Goal: Task Accomplishment & Management: Complete application form

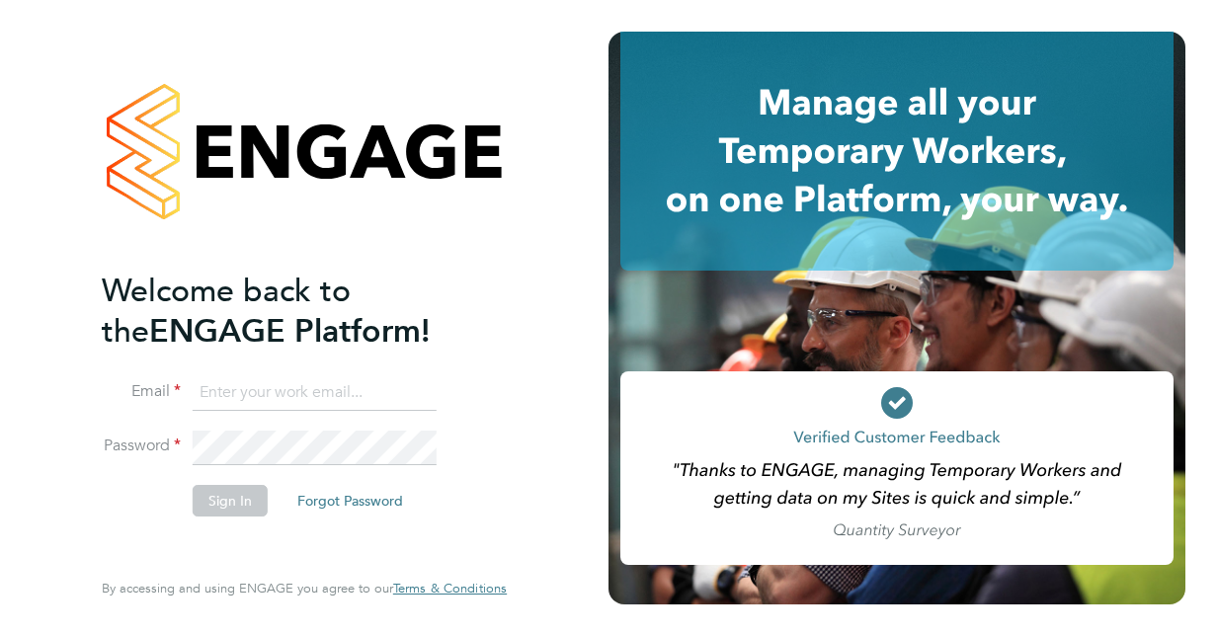
type input "Sharon.Trippier1@justice.gov.uk"
drag, startPoint x: 500, startPoint y: 514, endPoint x: 477, endPoint y: 504, distance: 24.8
click at [494, 510] on div "Welcome back to the ENGAGE Platform! Email Sharon.Trippier1@justice.gov.uk Pass…" at bounding box center [304, 314] width 405 height 565
click at [225, 503] on button "Sign In" at bounding box center [230, 501] width 75 height 32
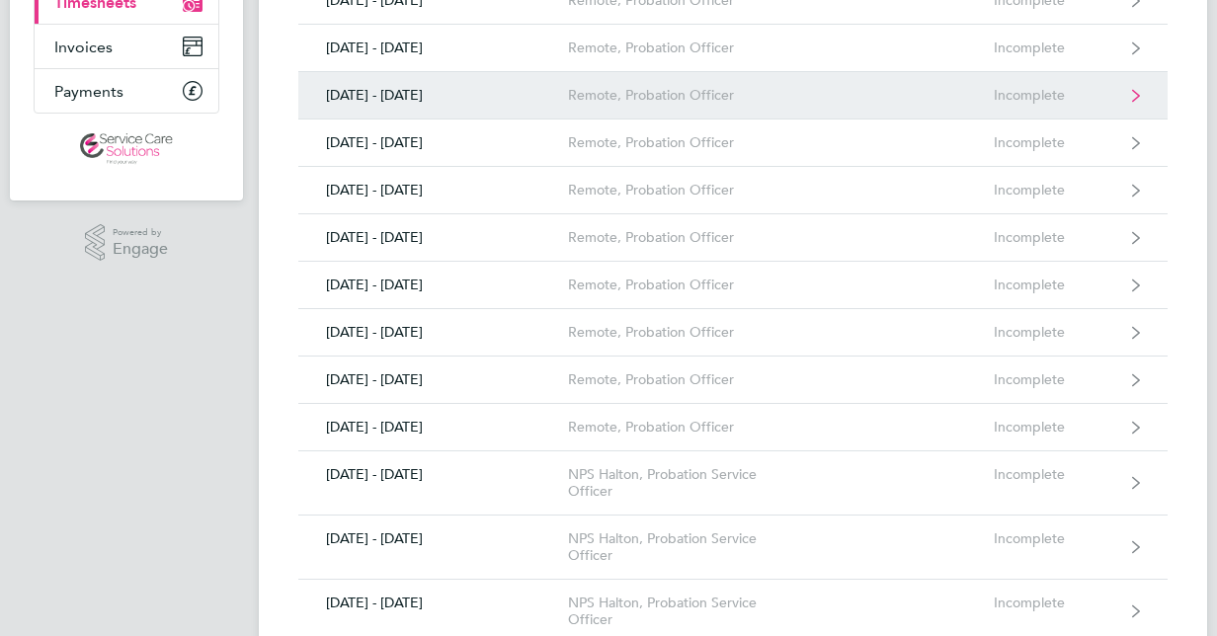
scroll to position [494, 0]
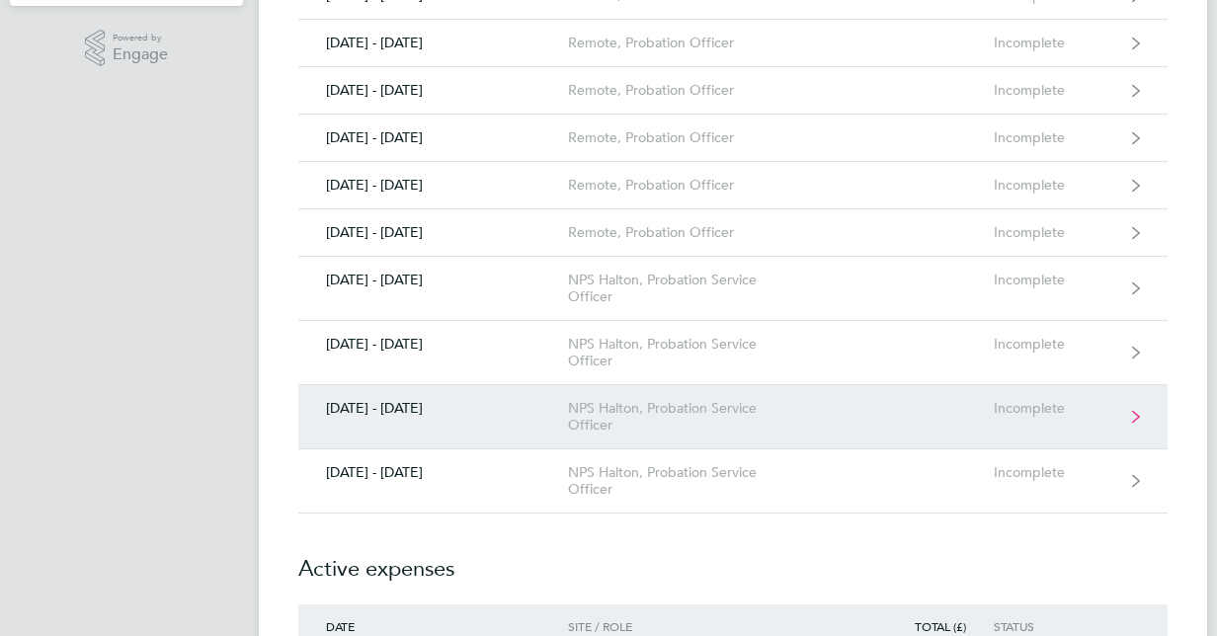
click at [527, 421] on link "[DATE] - [DATE] NPS Halton, Probation Service Officer Incomplete" at bounding box center [732, 417] width 869 height 64
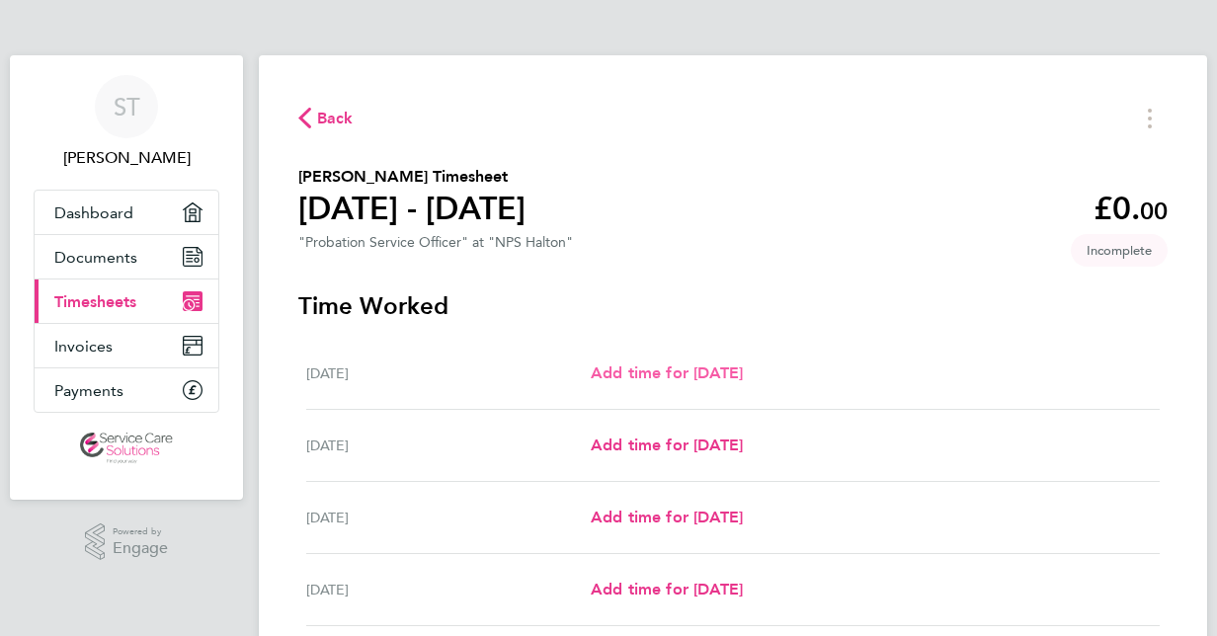
click at [638, 371] on span "Add time for [DATE]" at bounding box center [667, 373] width 152 height 19
select select "30"
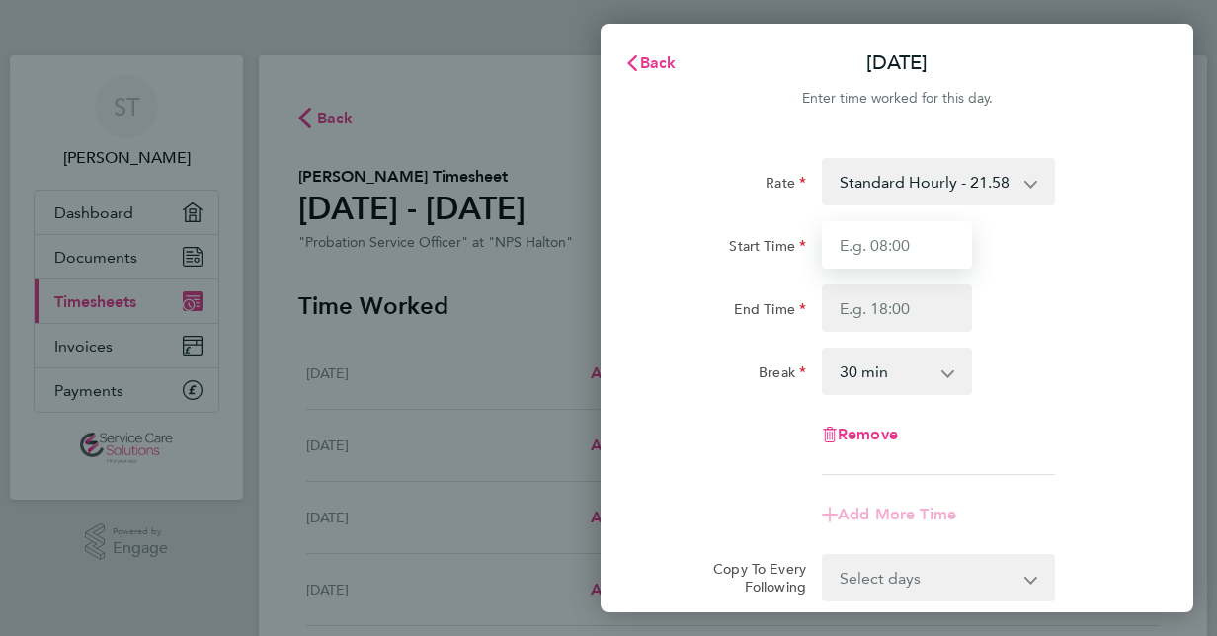
click at [867, 248] on input "Start Time" at bounding box center [897, 244] width 150 height 47
type input "09:00"
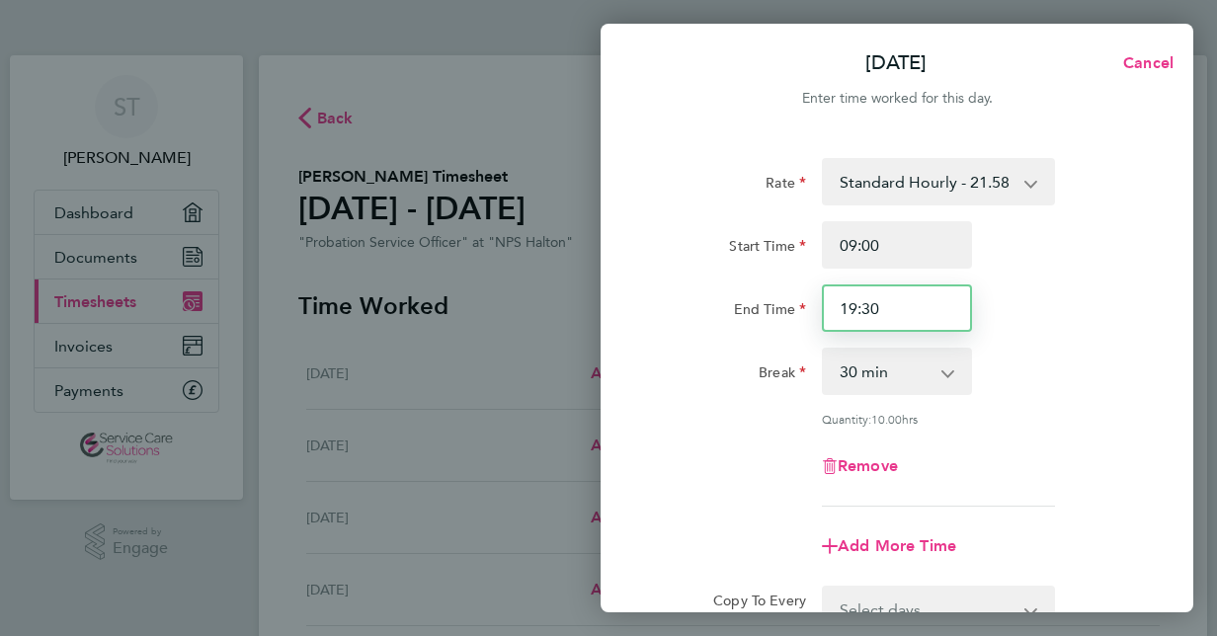
click at [856, 309] on input "19:30" at bounding box center [897, 308] width 150 height 47
type input "17:30"
click at [1100, 264] on div "Start Time 09:00" at bounding box center [897, 244] width 498 height 47
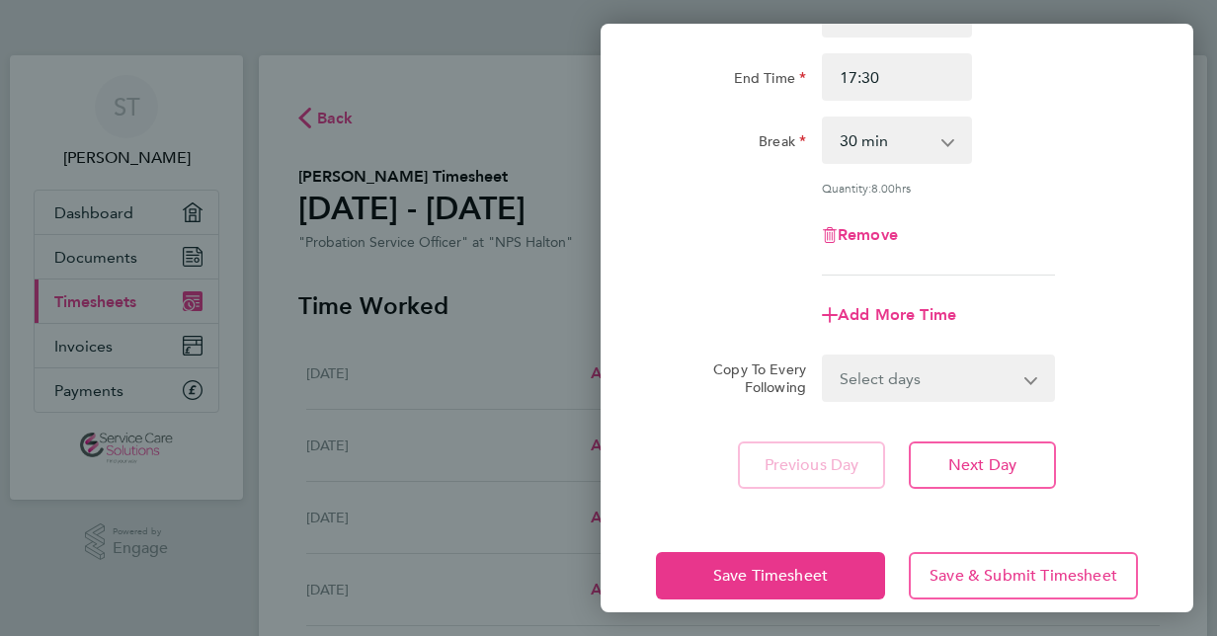
scroll to position [256, 0]
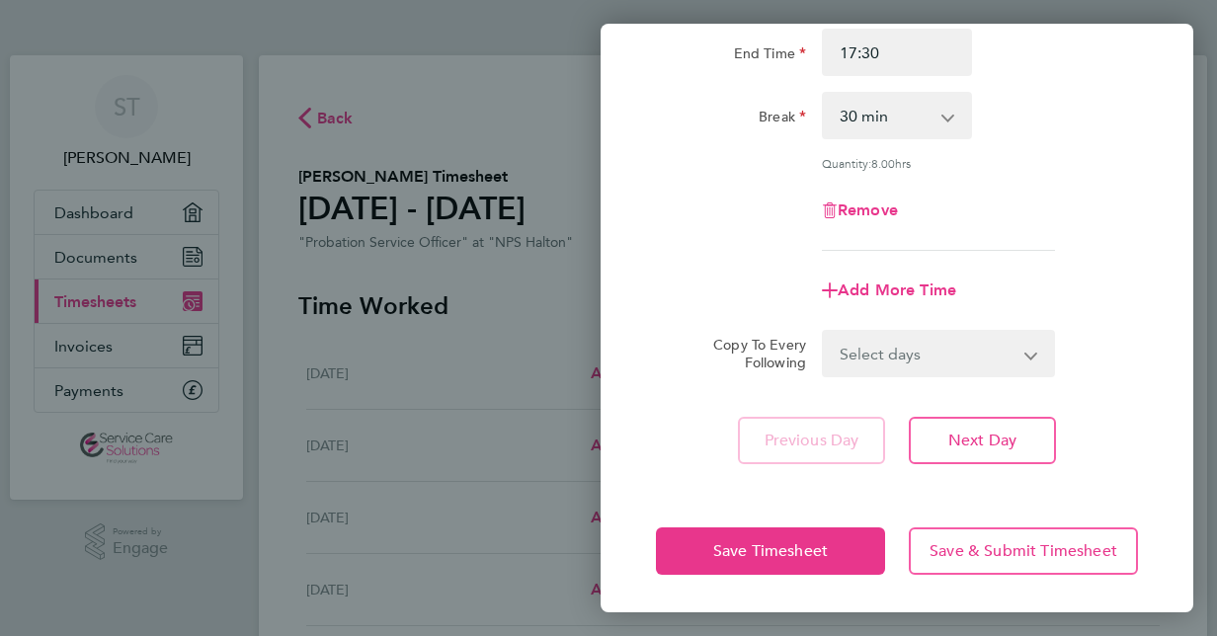
click at [949, 346] on select "Select days Day Weekday (Mon-Fri) Weekend (Sat-Sun) [DATE] [DATE] [DATE] [DATE]…" at bounding box center [927, 353] width 207 height 43
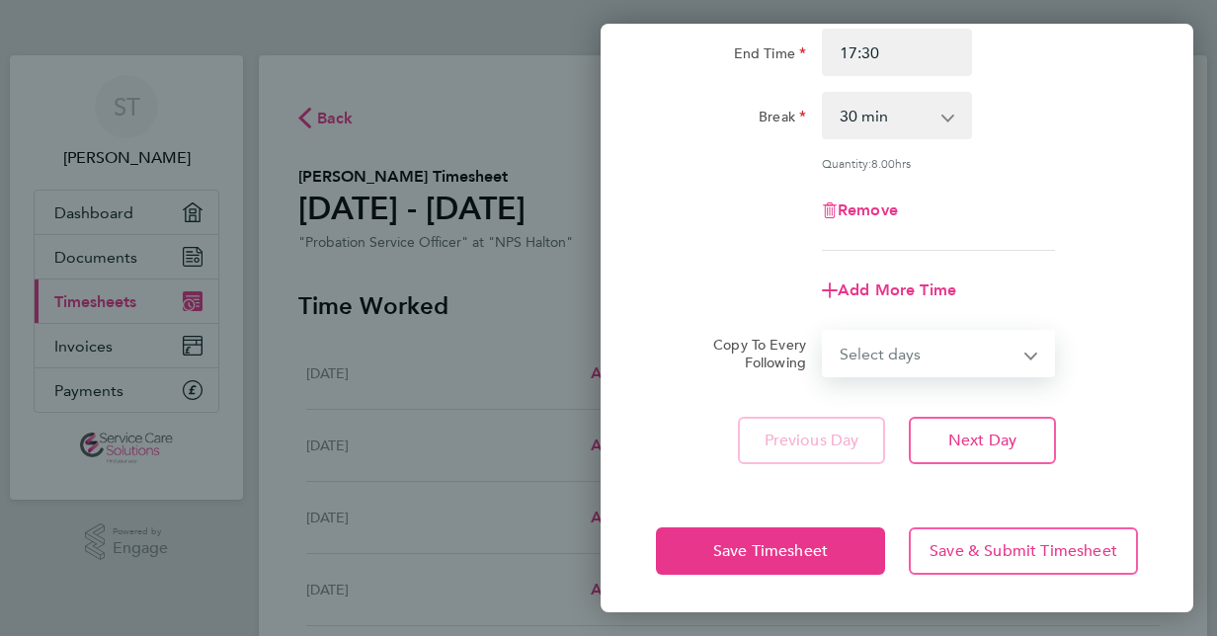
select select "WEEKDAY"
click at [824, 332] on select "Select days Day Weekday (Mon-Fri) Weekend (Sat-Sun) [DATE] [DATE] [DATE] [DATE]…" at bounding box center [927, 353] width 207 height 43
select select "[DATE]"
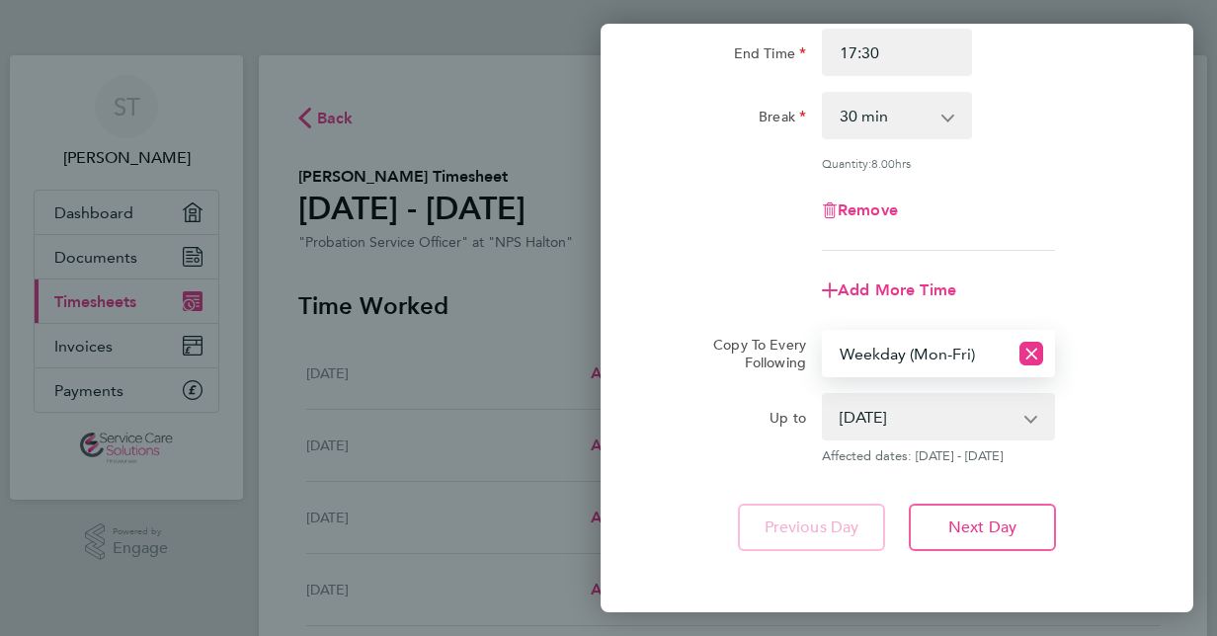
click at [1118, 448] on div "Up to [DATE] [DATE] [DATE] [DATE] [DATE] [DATE] Affected dates: [DATE] - [DATE]" at bounding box center [897, 428] width 498 height 71
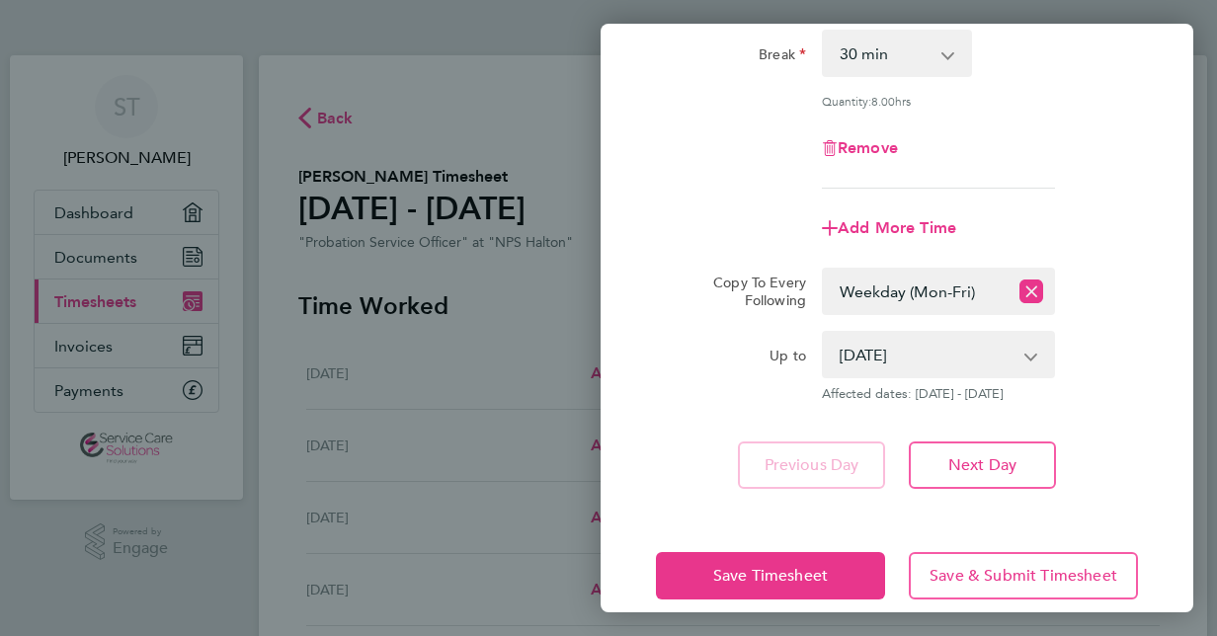
scroll to position [343, 0]
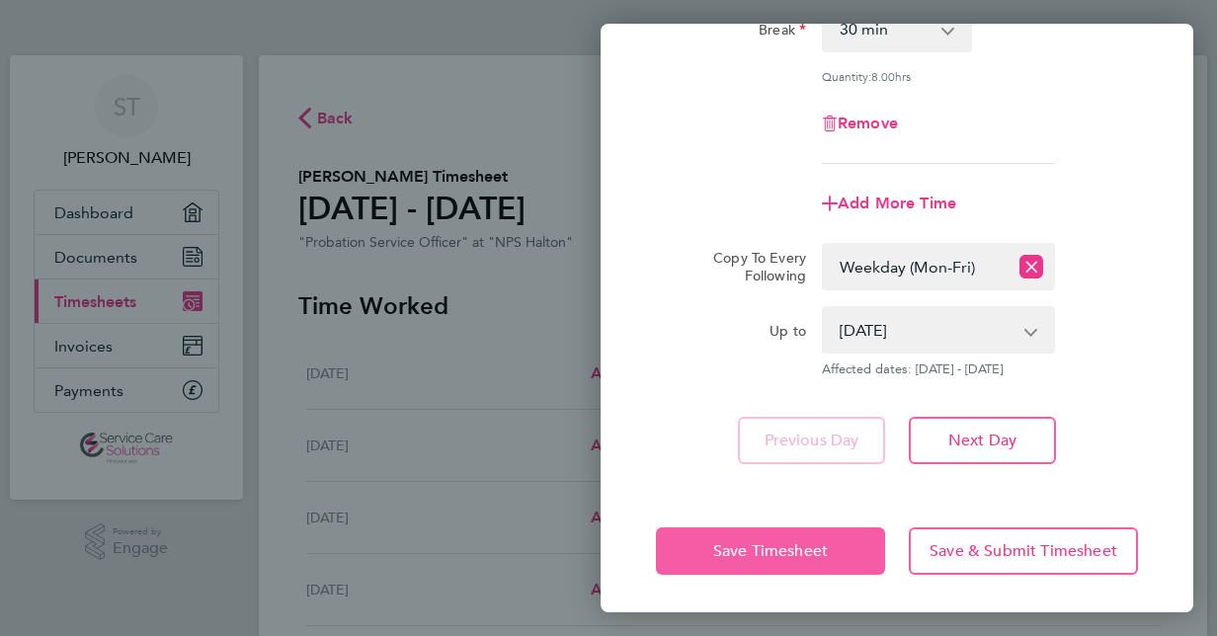
click at [805, 549] on span "Save Timesheet" at bounding box center [770, 551] width 115 height 20
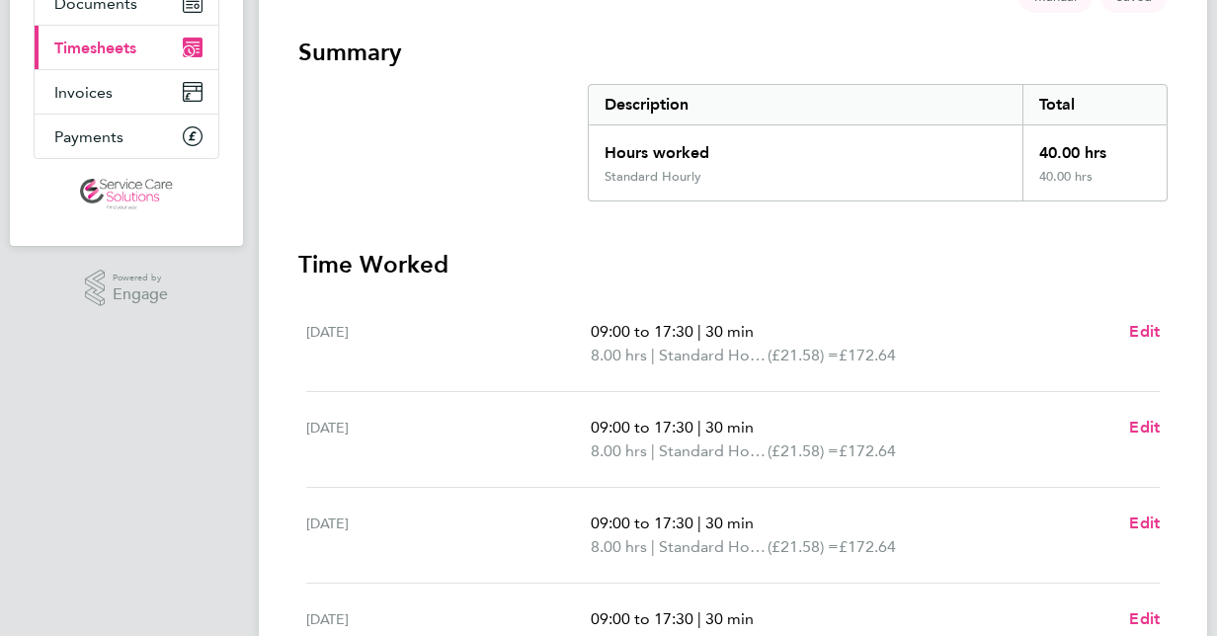
scroll to position [296, 0]
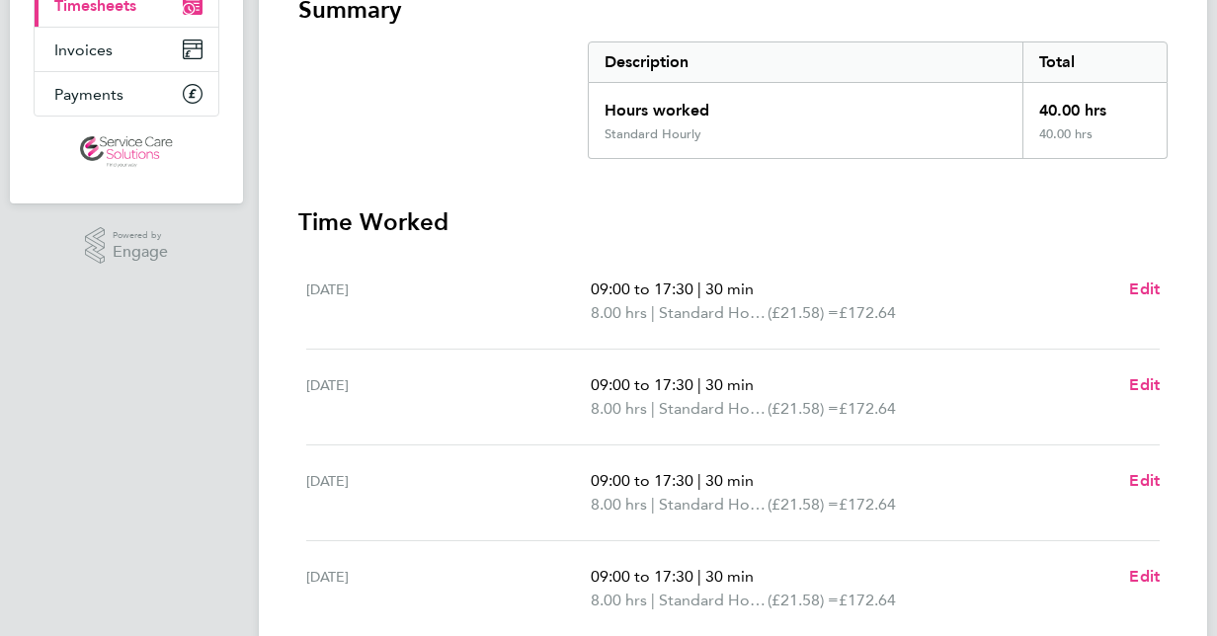
click at [816, 223] on h3 "Time Worked" at bounding box center [732, 222] width 869 height 32
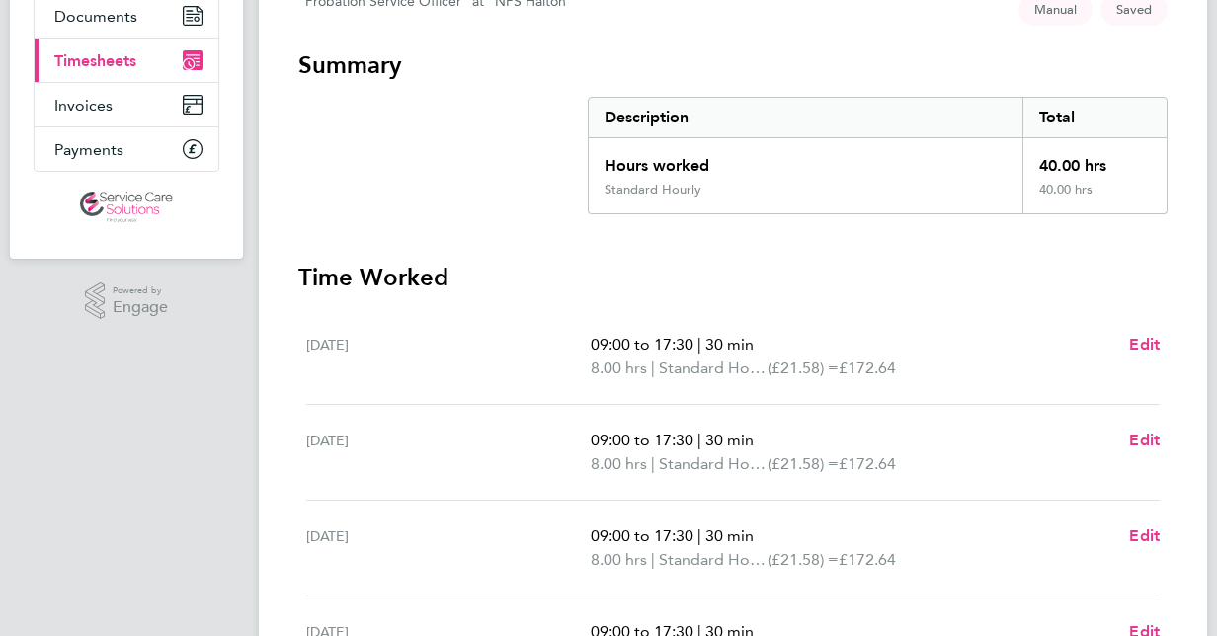
scroll to position [494, 0]
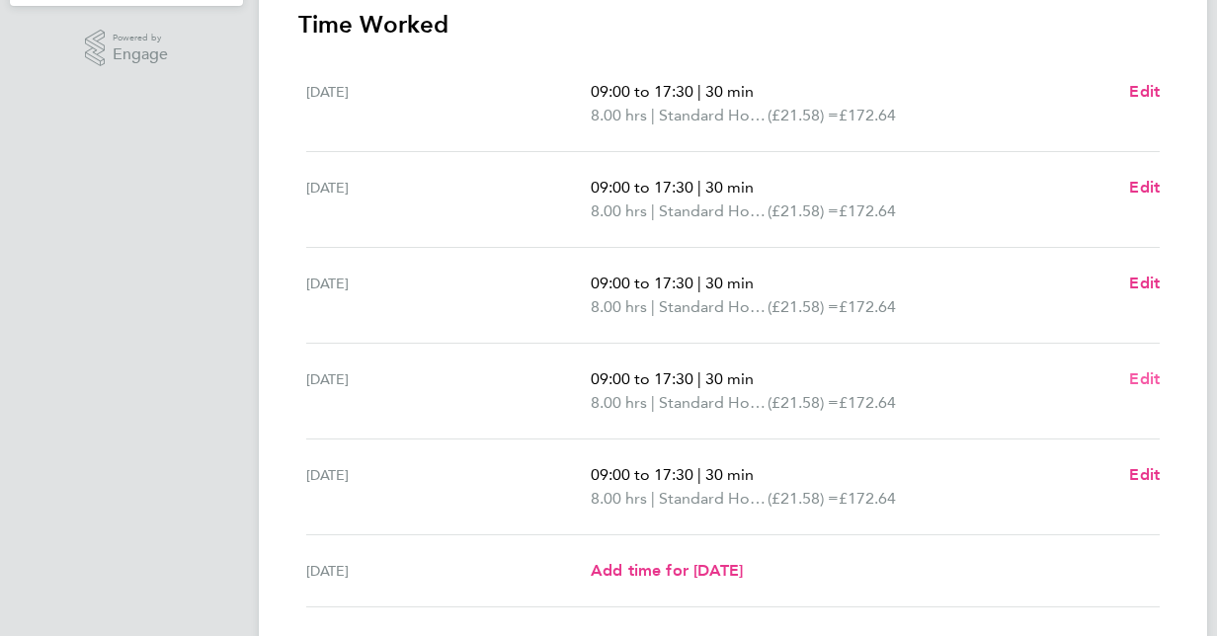
click at [1150, 382] on span "Edit" at bounding box center [1144, 378] width 31 height 19
select select "30"
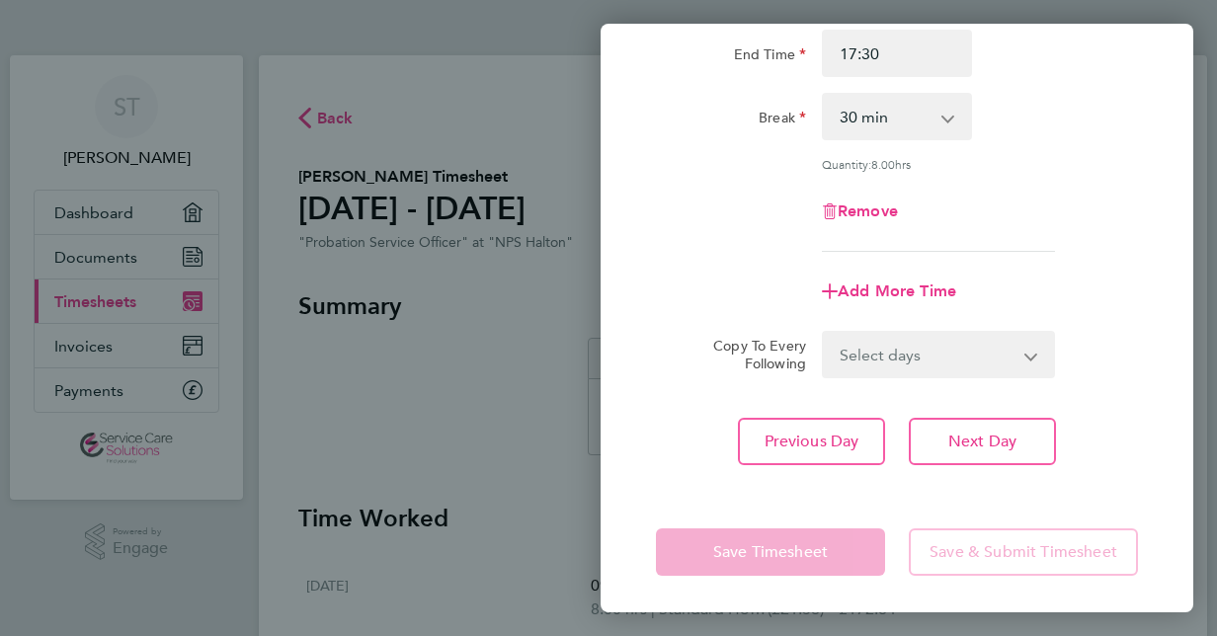
scroll to position [256, 0]
click at [897, 284] on span "Add More Time" at bounding box center [897, 290] width 119 height 19
select select "null"
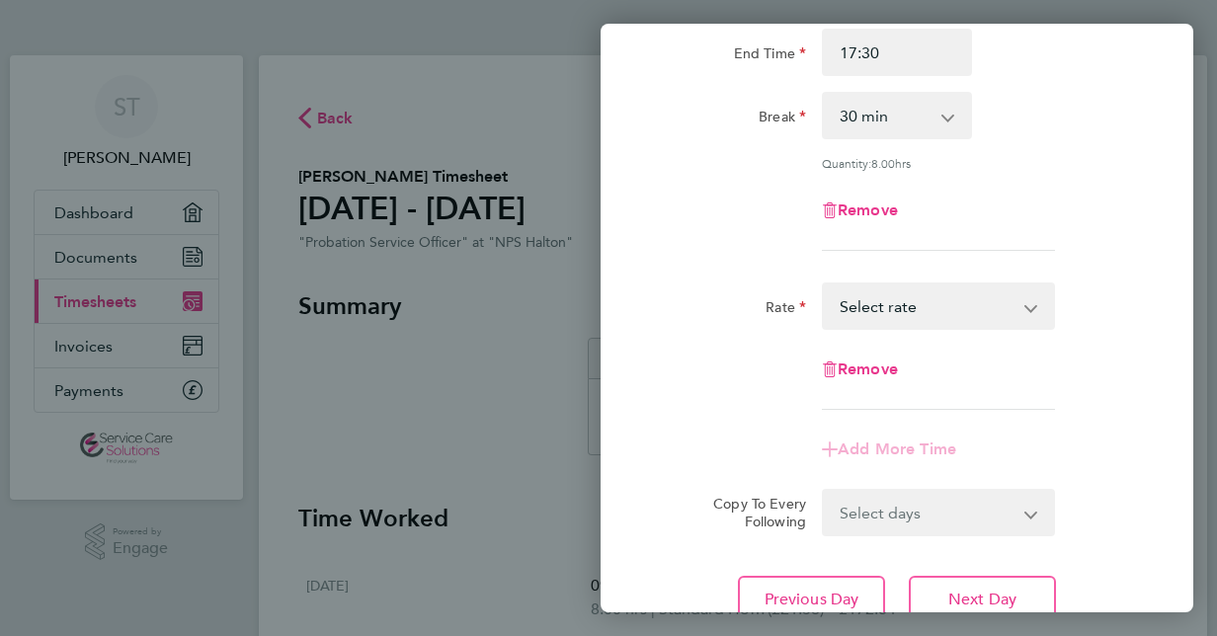
click at [926, 310] on select "Standard Hourly - 21.58 Select rate" at bounding box center [926, 306] width 205 height 43
select select "30"
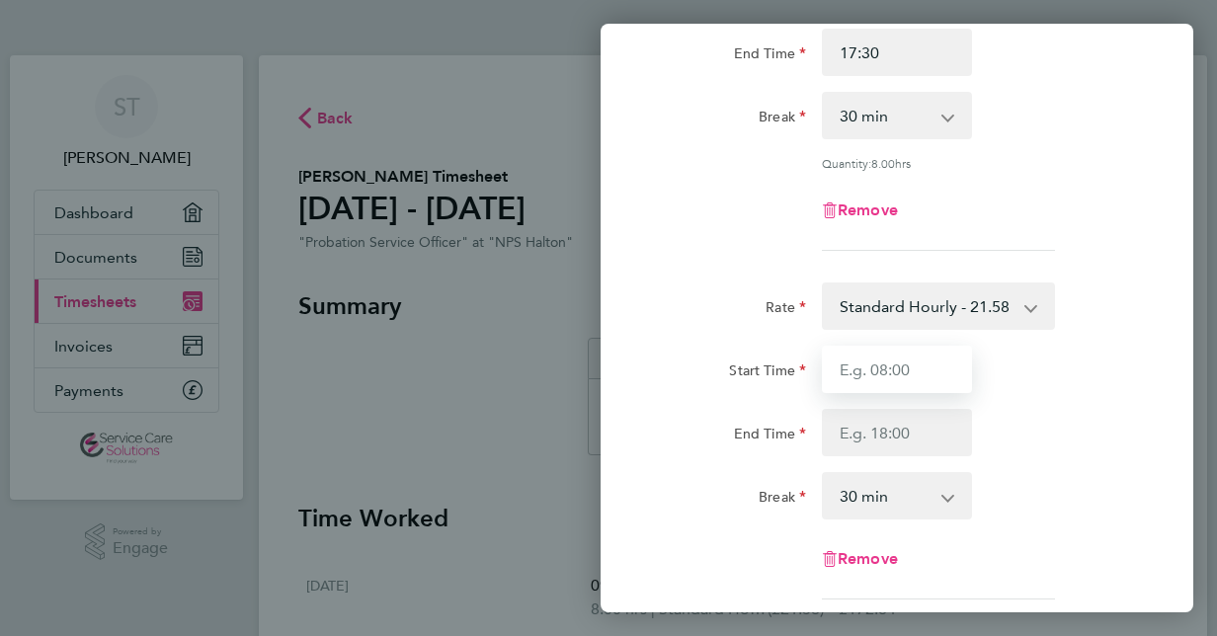
click at [907, 372] on input "Start Time" at bounding box center [897, 369] width 150 height 47
type input "18:00"
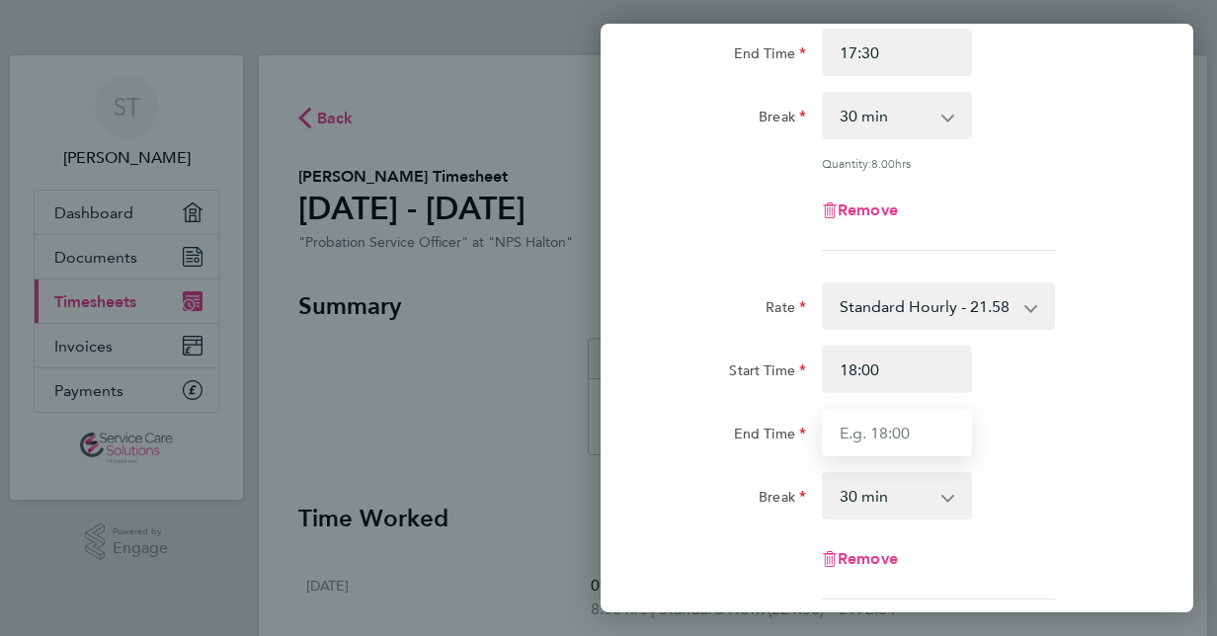
click at [918, 430] on input "End Time" at bounding box center [897, 432] width 150 height 47
type input "21:30"
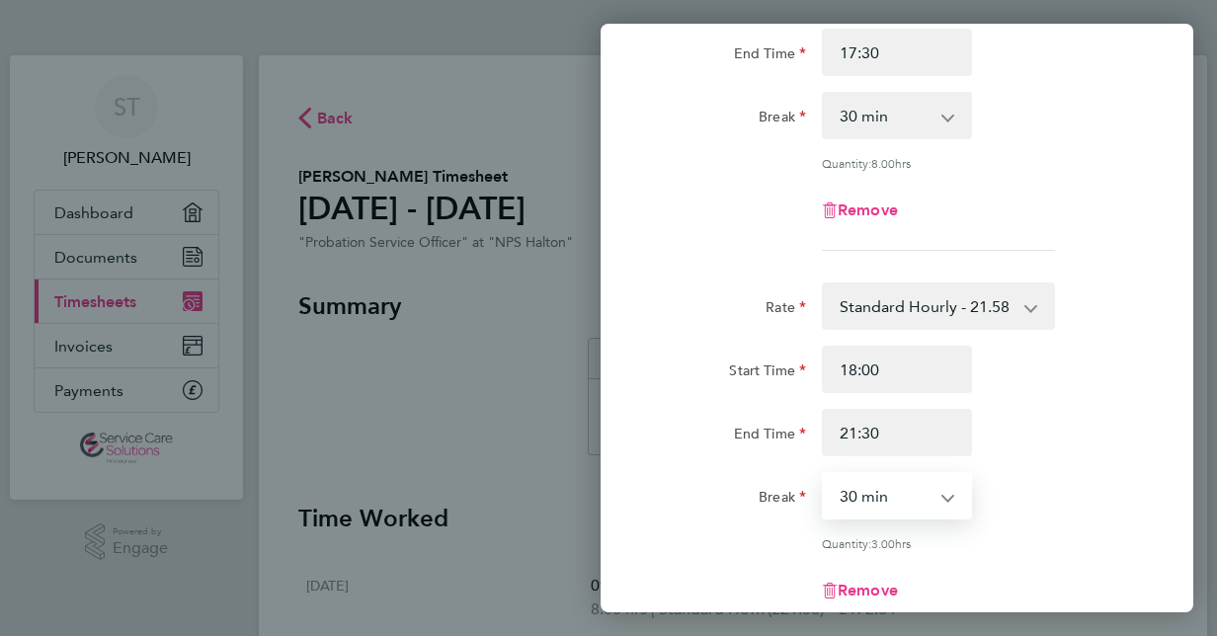
click at [942, 491] on select "0 min 15 min 30 min 45 min 60 min 75 min 90 min" at bounding box center [885, 495] width 122 height 43
select select "0"
click at [824, 474] on select "0 min 15 min 30 min 45 min 60 min 75 min 90 min" at bounding box center [885, 495] width 122 height 43
click at [1087, 465] on div "Rate Standard Hourly - 21.58 Start Time 18:00 End Time 21:30 Break 0 min 15 min…" at bounding box center [897, 457] width 482 height 349
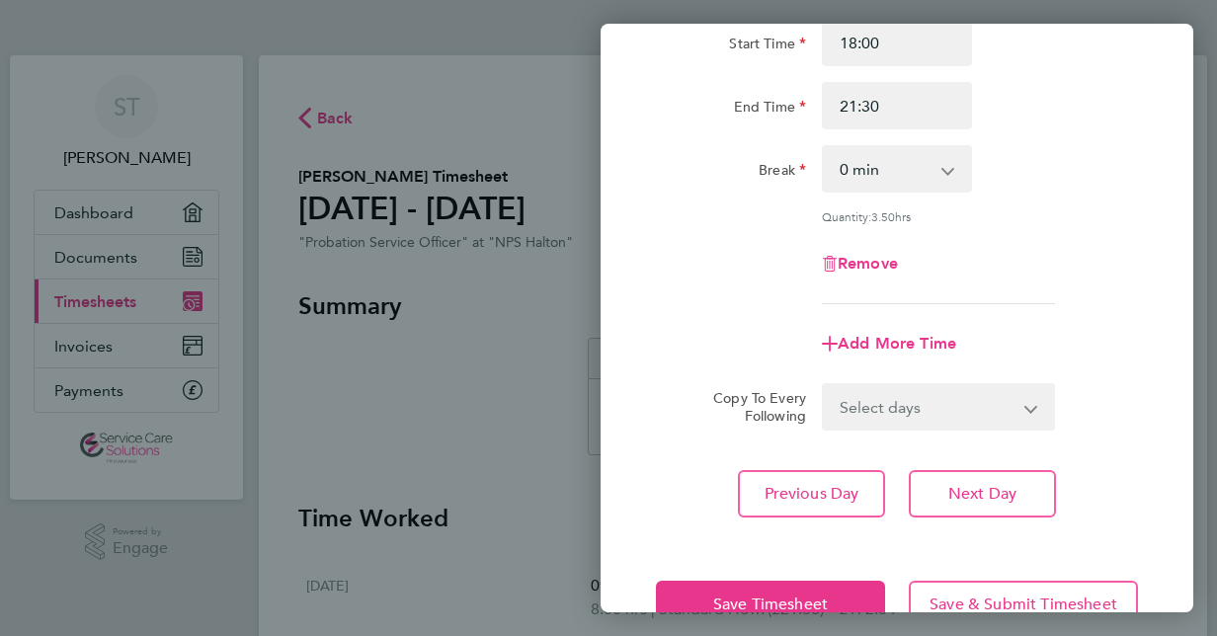
scroll to position [634, 0]
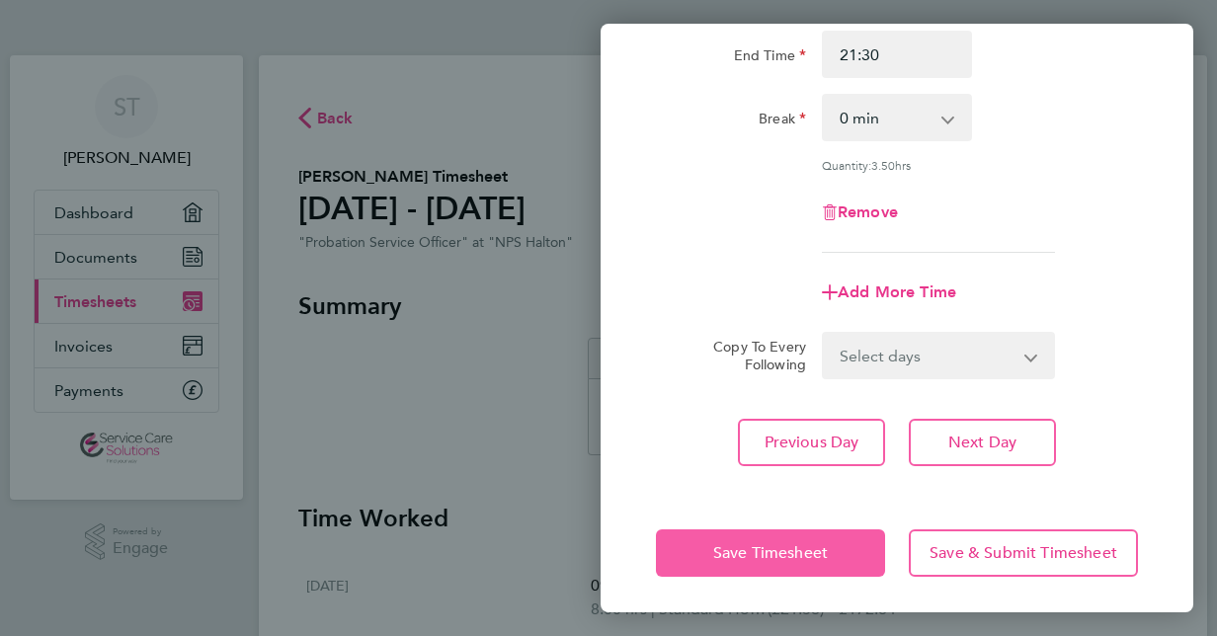
click at [802, 548] on span "Save Timesheet" at bounding box center [770, 553] width 115 height 20
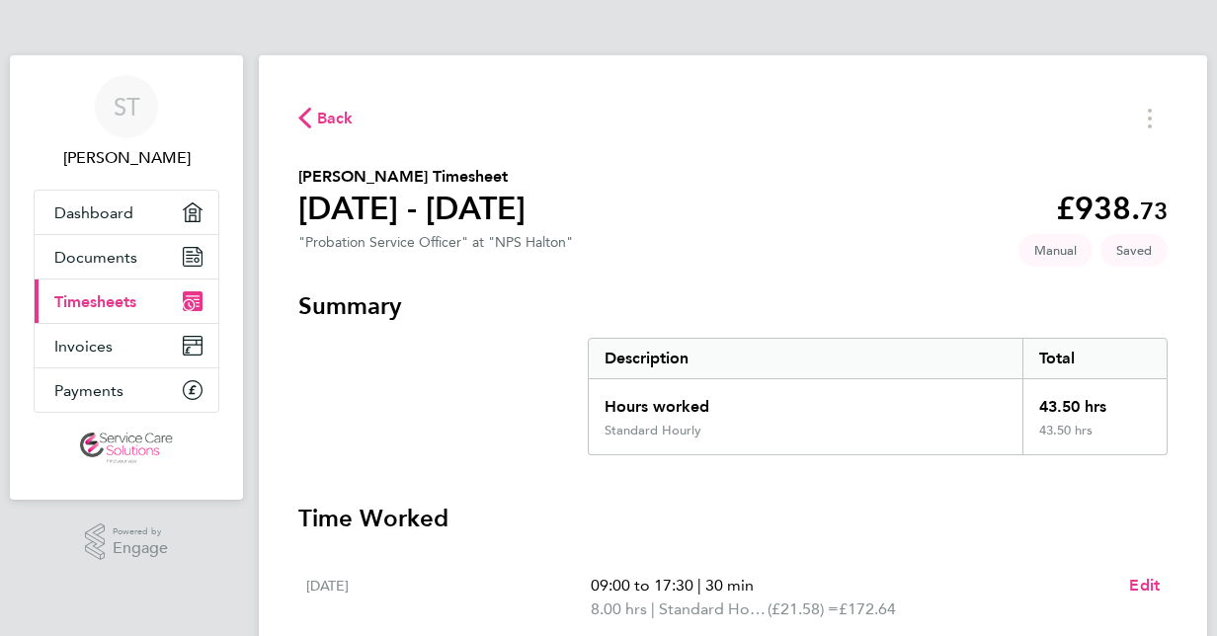
click at [952, 525] on h3 "Time Worked" at bounding box center [732, 519] width 869 height 32
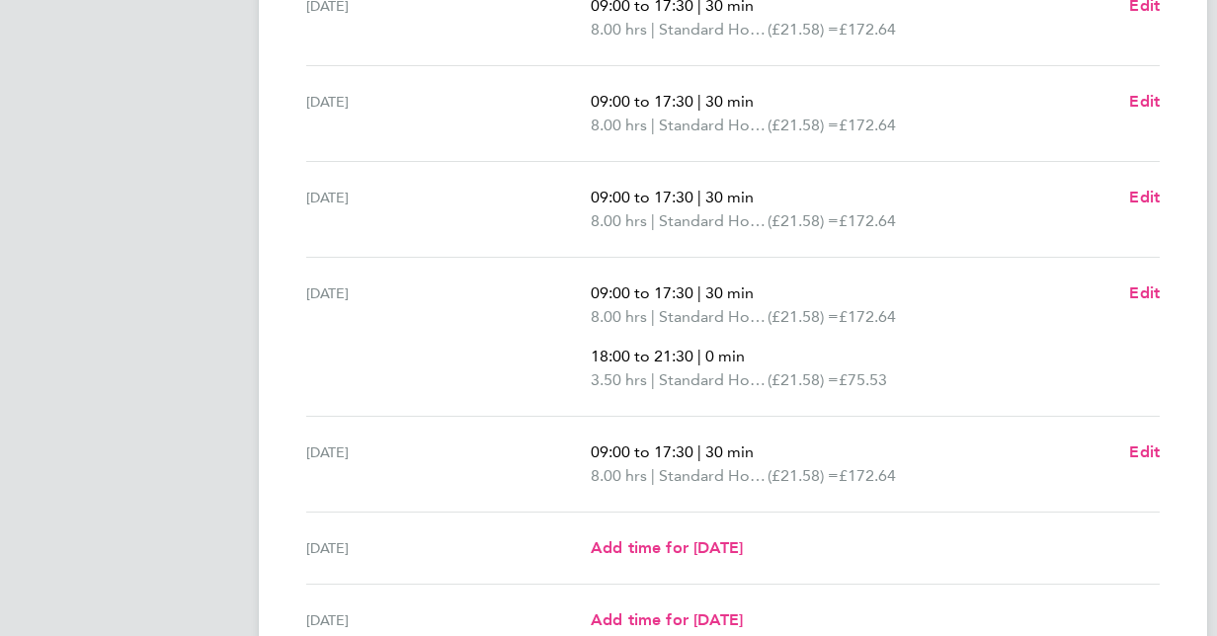
scroll to position [692, 0]
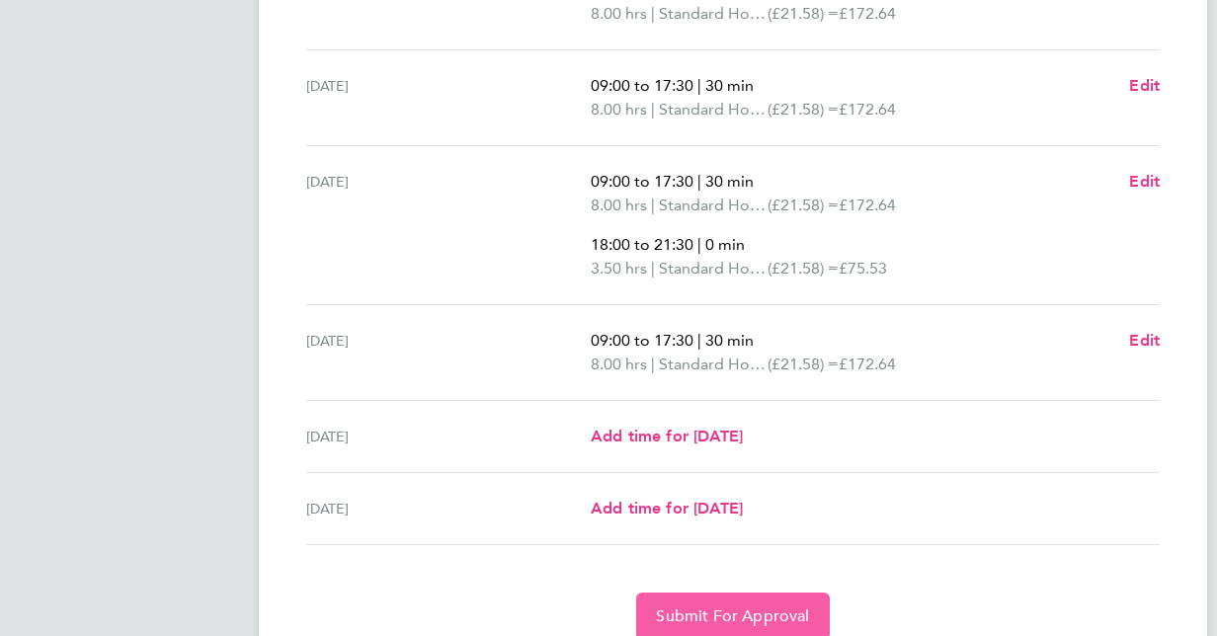
click at [715, 622] on button "Submit For Approval" at bounding box center [732, 616] width 193 height 47
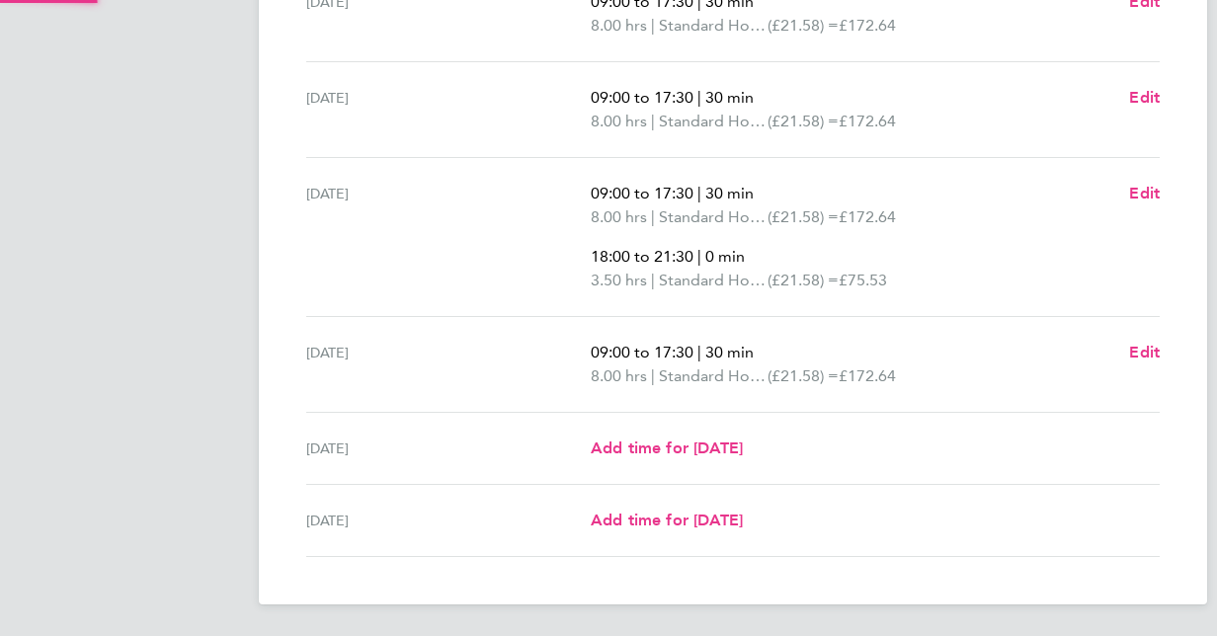
scroll to position [677, 0]
